Goal: Task Accomplishment & Management: Use online tool/utility

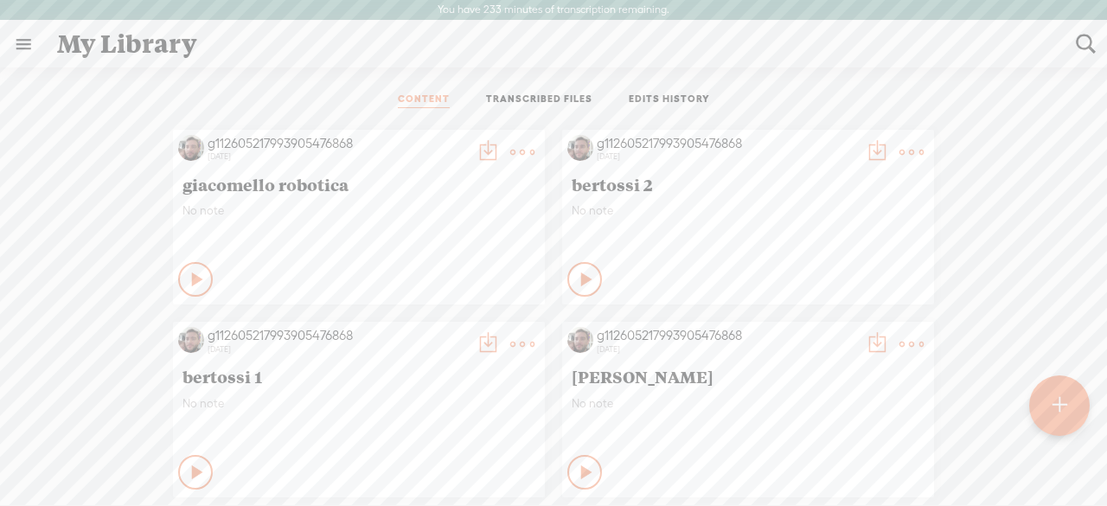
click at [1056, 405] on t at bounding box center [1059, 405] width 15 height 38
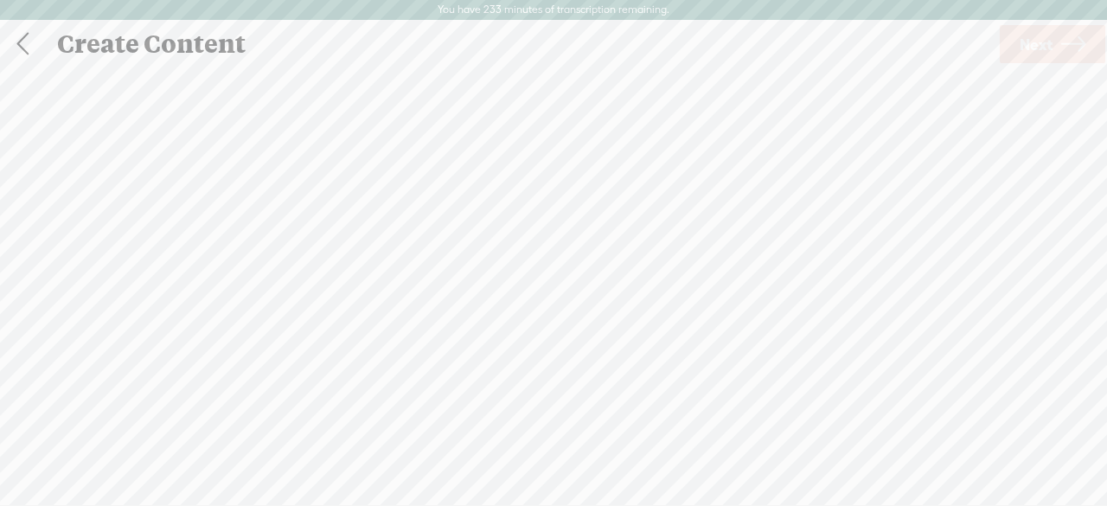
scroll to position [1, 0]
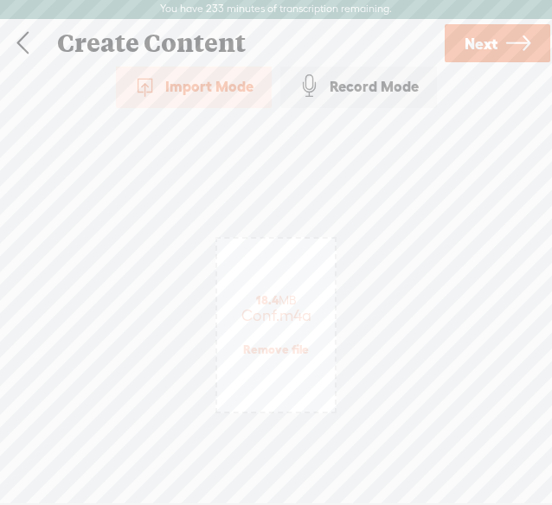
click at [474, 46] on span "Next" at bounding box center [480, 44] width 33 height 44
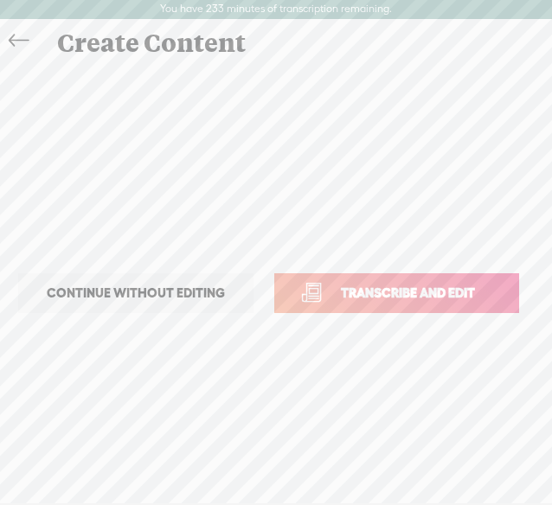
click at [332, 290] on span "Transcribe and edit" at bounding box center [407, 293] width 170 height 20
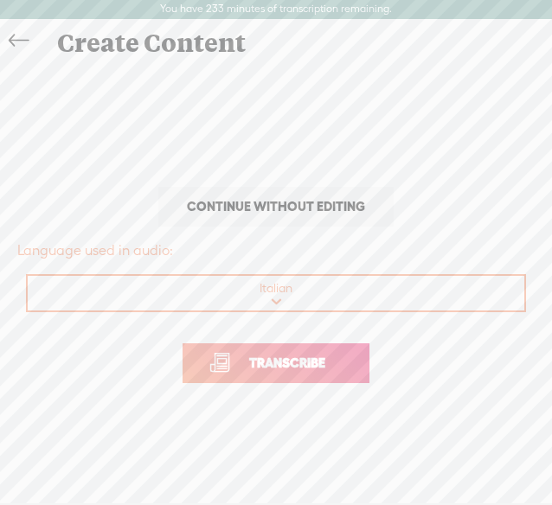
click at [263, 357] on span "Transcribe" at bounding box center [287, 363] width 112 height 20
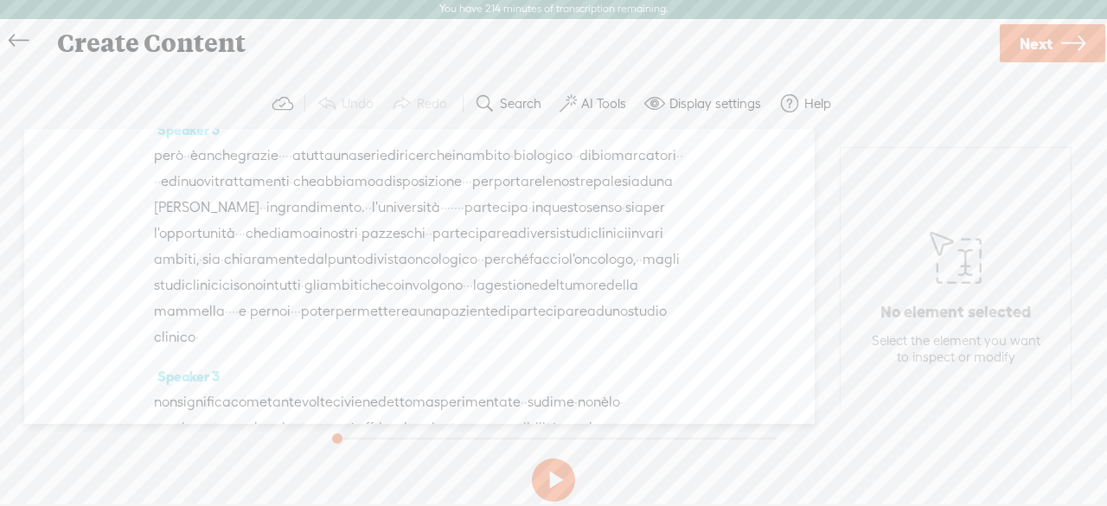
scroll to position [3440, 0]
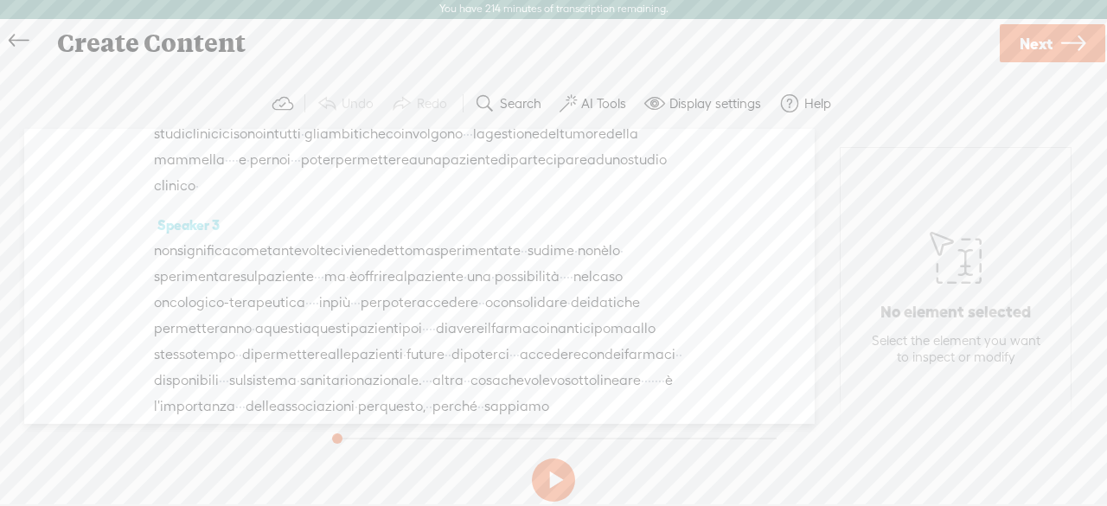
drag, startPoint x: 157, startPoint y: 297, endPoint x: 339, endPoint y: 367, distance: 194.9
click at [339, 367] on div "Speaker 0 · · · · · · · · · · · · · · · · · · · · · · · · · · · · · · · · · · ·…" at bounding box center [419, 276] width 790 height 295
